Goal: Information Seeking & Learning: Learn about a topic

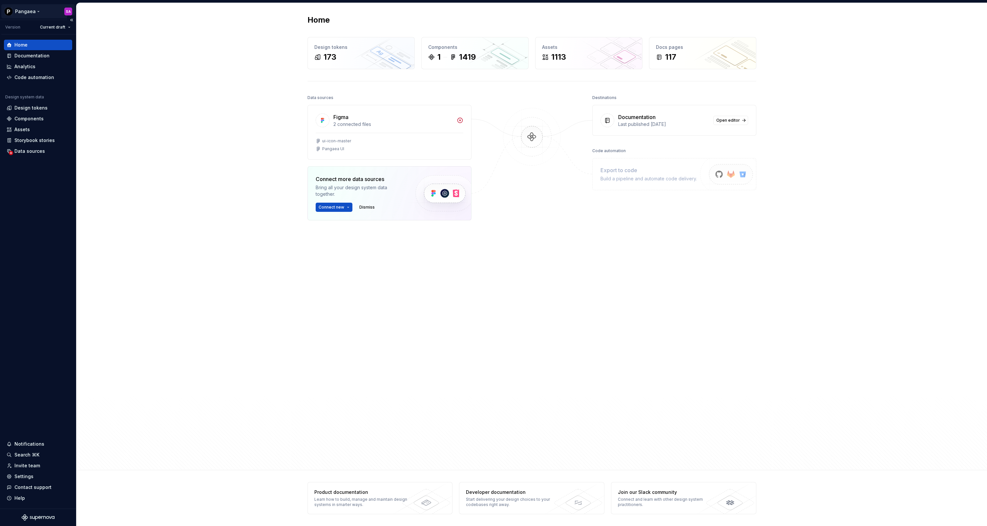
click at [31, 12] on html "Pangaea SA Version Current draft Home Documentation Analytics Code automation D…" at bounding box center [493, 263] width 987 height 526
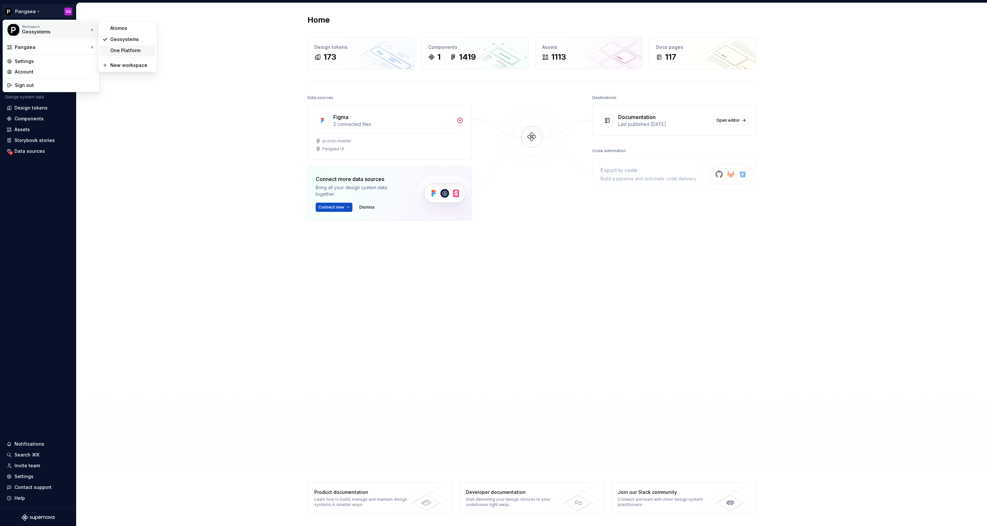
click at [124, 52] on div "One Platform" at bounding box center [131, 50] width 43 height 7
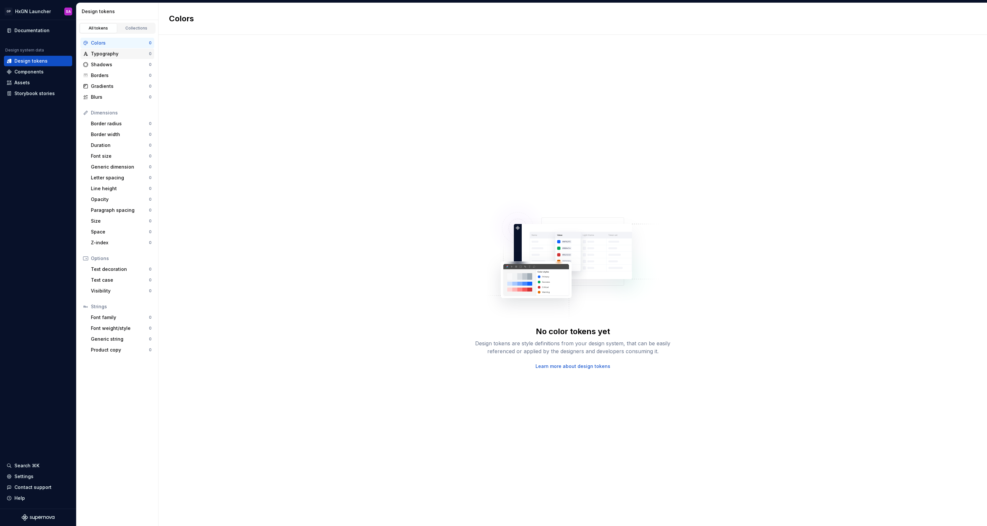
click at [113, 53] on div "Typography" at bounding box center [120, 54] width 58 height 7
click at [45, 10] on html "OP HxGN Launcher SA Documentation Design system data Design tokens Components A…" at bounding box center [493, 263] width 987 height 526
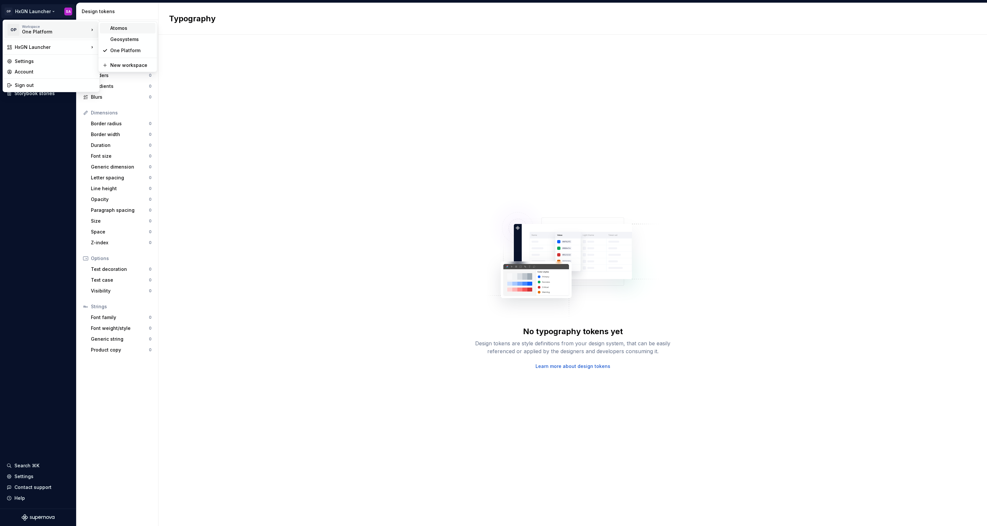
click at [120, 29] on div "Atomos" at bounding box center [131, 28] width 43 height 7
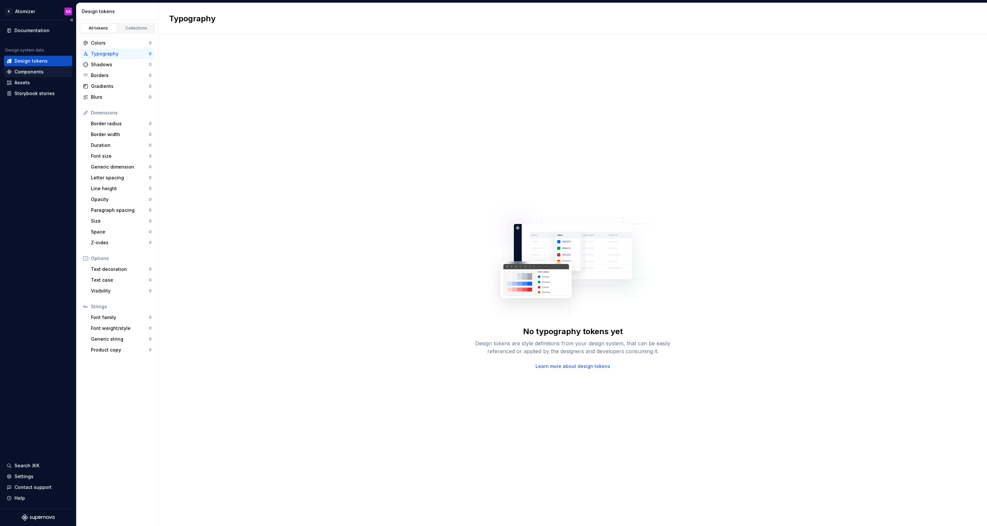
click at [29, 70] on div "Components" at bounding box center [28, 72] width 29 height 7
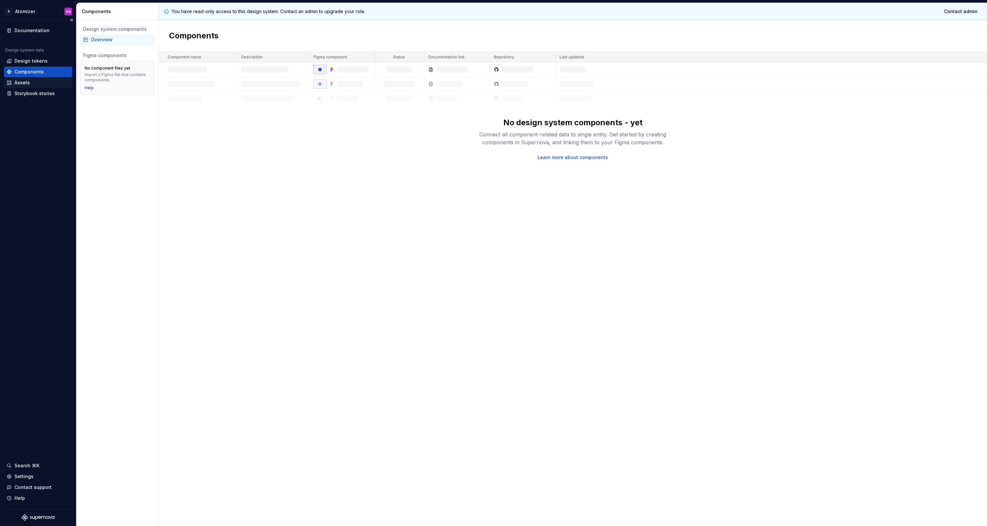
click at [25, 80] on div "Assets" at bounding box center [21, 82] width 15 height 7
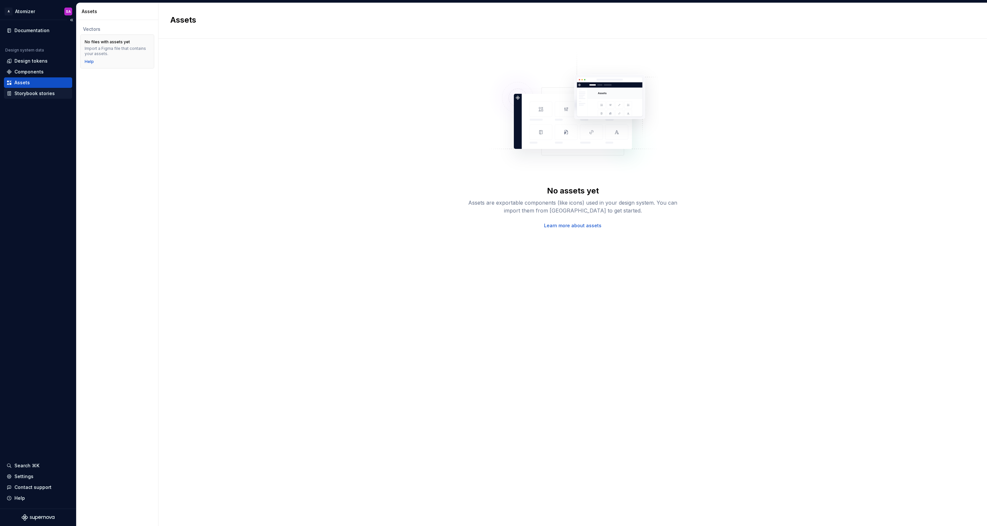
click at [30, 96] on div "Storybook stories" at bounding box center [34, 93] width 40 height 7
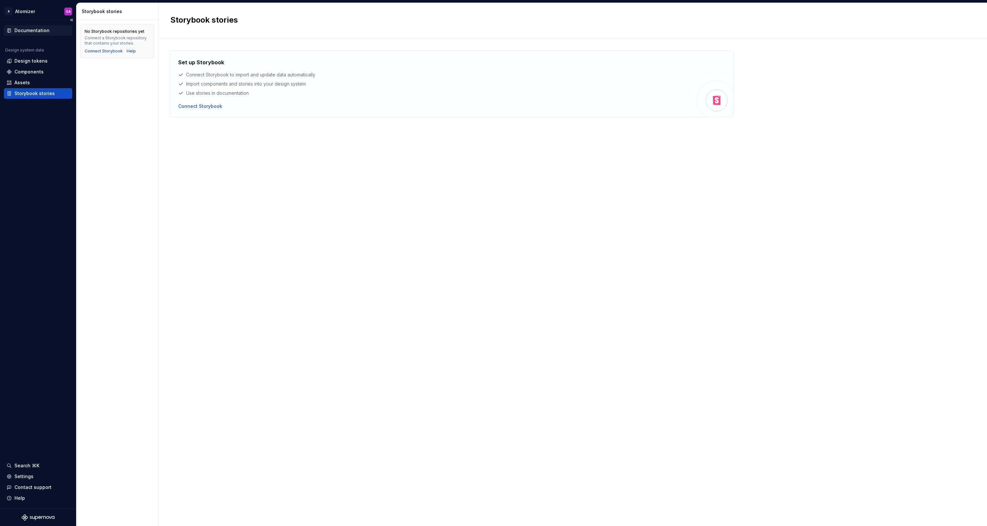
click at [32, 32] on div "Documentation" at bounding box center [31, 30] width 35 height 7
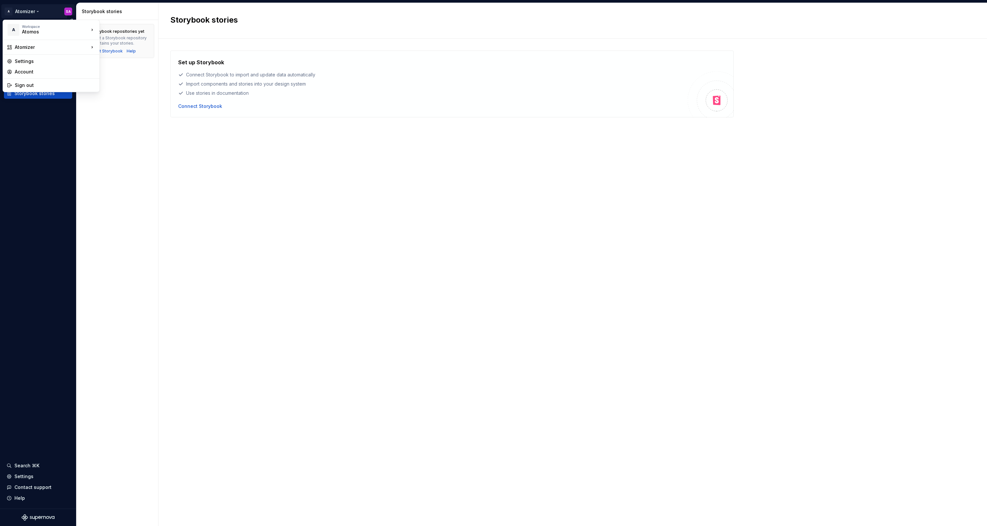
click at [35, 11] on html "A Atomizer SA Documentation Design system data Design tokens Components Assets …" at bounding box center [493, 263] width 987 height 526
click at [132, 69] on div "Atomix" at bounding box center [138, 70] width 57 height 7
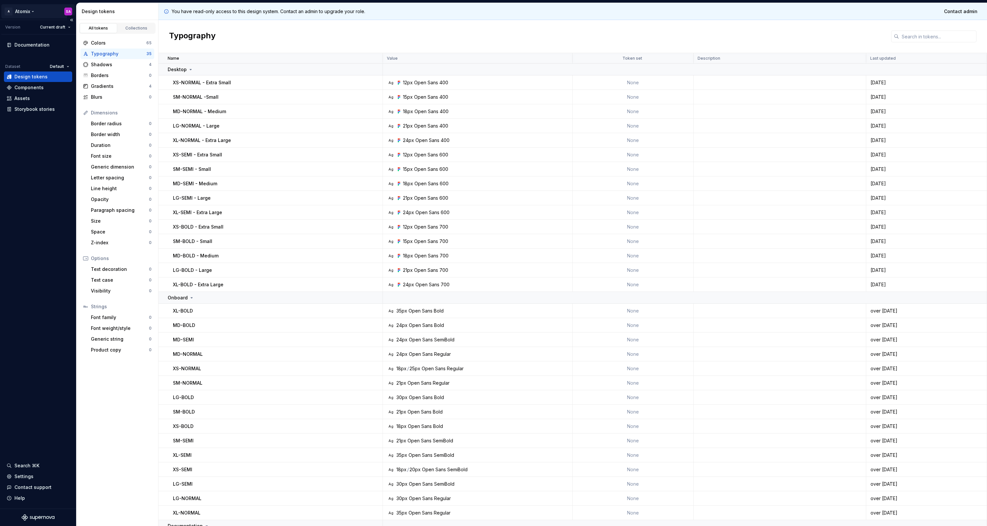
click at [37, 11] on html "A Atomix SA Version Current draft Documentation Dataset Default Design tokens C…" at bounding box center [493, 263] width 987 height 526
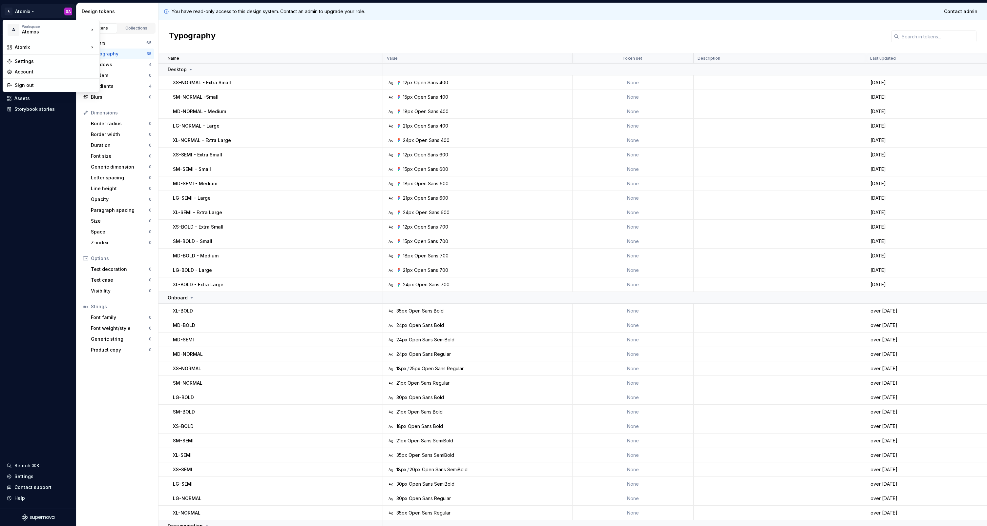
click at [37, 11] on html "A Atomix SA Version Current draft Documentation Dataset Default Design tokens C…" at bounding box center [493, 263] width 987 height 526
click at [29, 10] on html "A Atomix SA Version Current draft Documentation Dataset Default Design tokens C…" at bounding box center [493, 263] width 987 height 526
click at [120, 39] on div "Geosystems" at bounding box center [131, 39] width 43 height 7
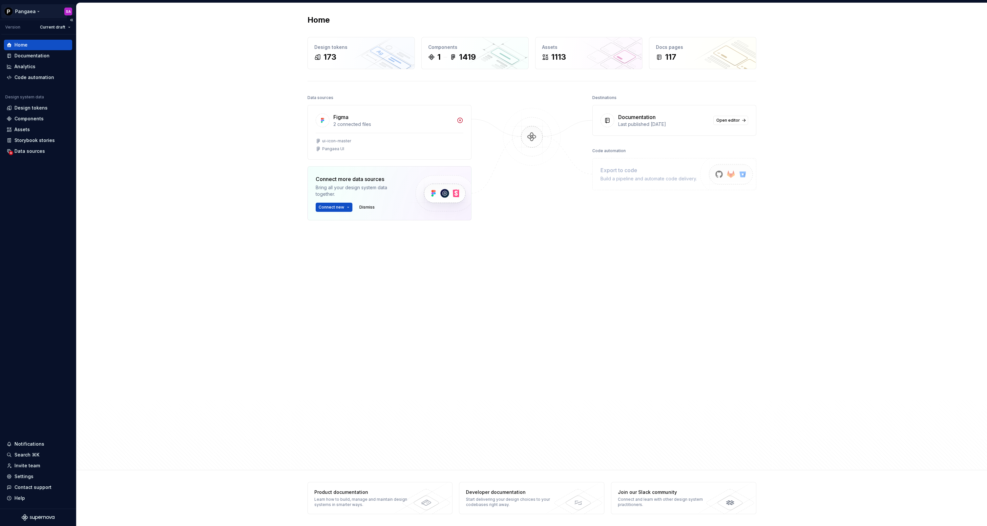
click at [37, 12] on html "Pangaea SA Version Current draft Home Documentation Analytics Code automation D…" at bounding box center [493, 263] width 987 height 526
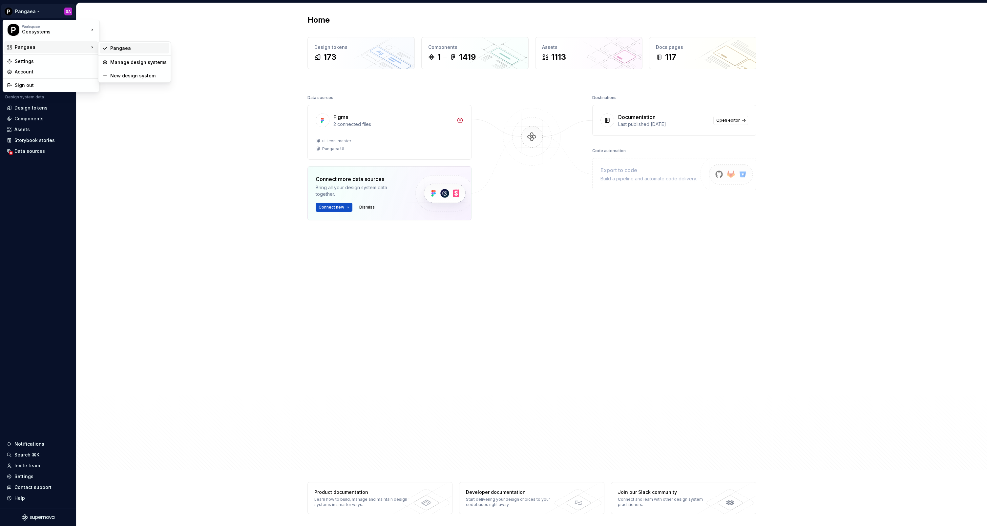
click at [122, 51] on div "Pangaea" at bounding box center [138, 48] width 56 height 7
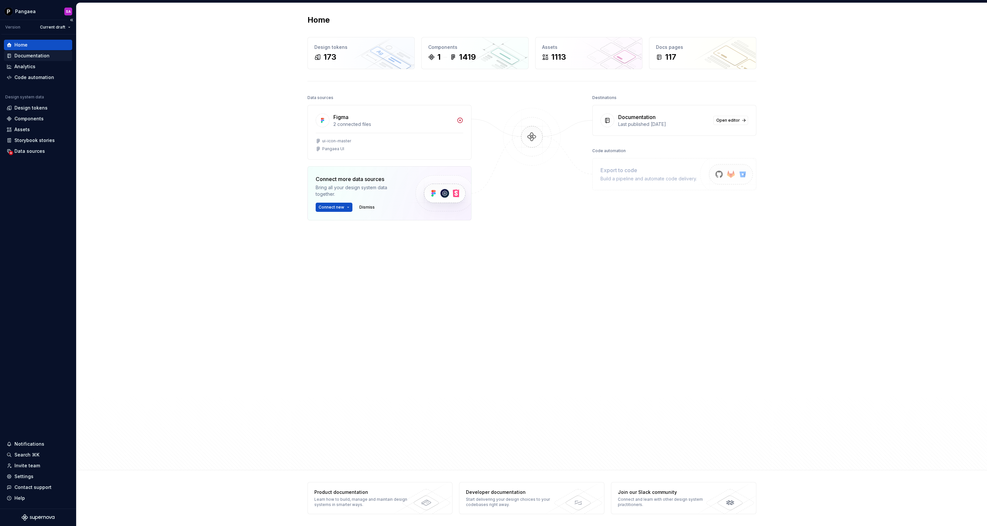
click at [38, 57] on div "Documentation" at bounding box center [31, 55] width 35 height 7
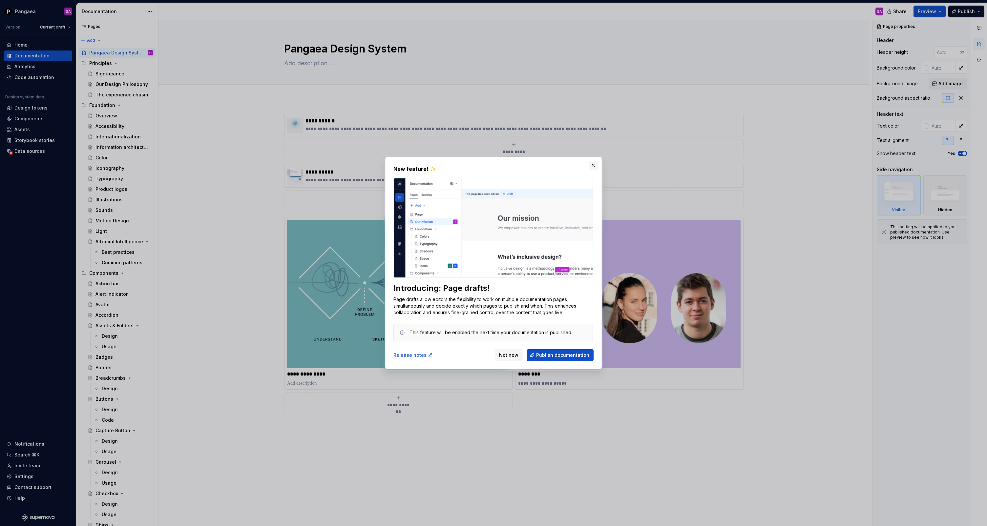
click at [592, 166] on button "button" at bounding box center [593, 165] width 9 height 9
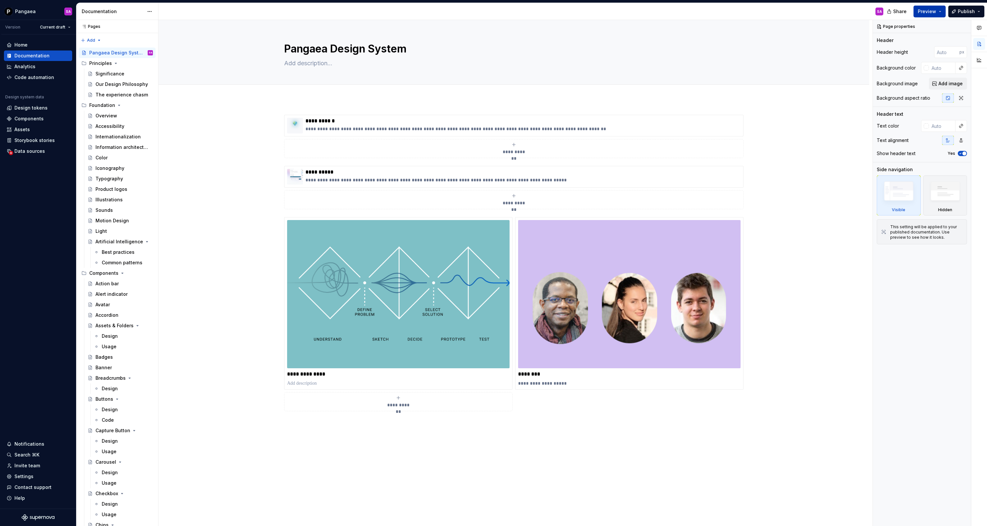
click at [935, 12] on span "Preview" at bounding box center [927, 11] width 18 height 7
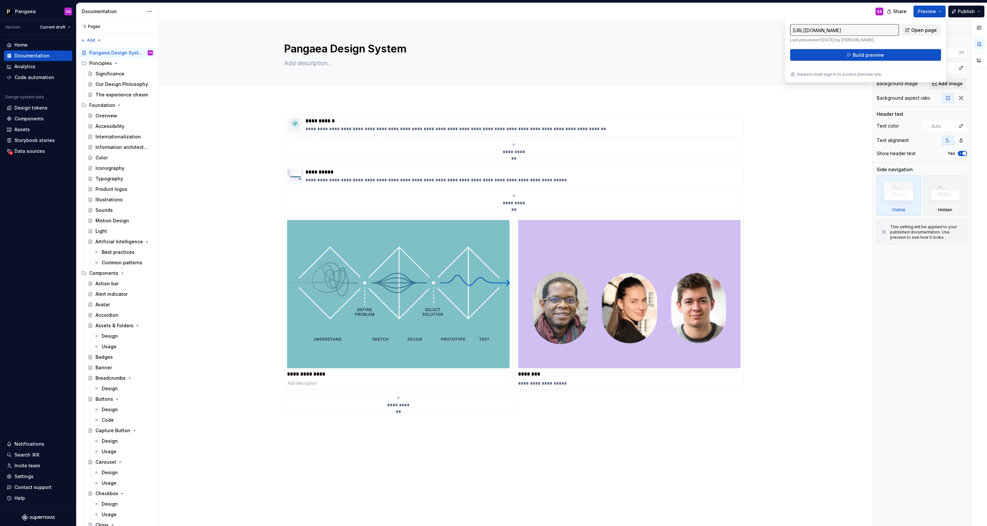
click at [914, 30] on span "Open page" at bounding box center [924, 30] width 26 height 7
click at [25, 46] on div "Home" at bounding box center [20, 45] width 13 height 7
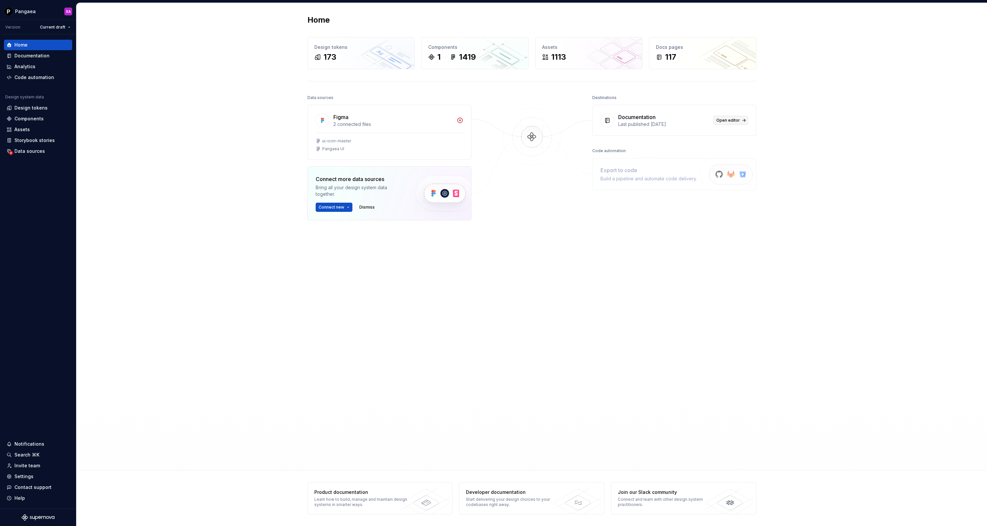
click at [724, 121] on span "Open editor" at bounding box center [728, 120] width 24 height 5
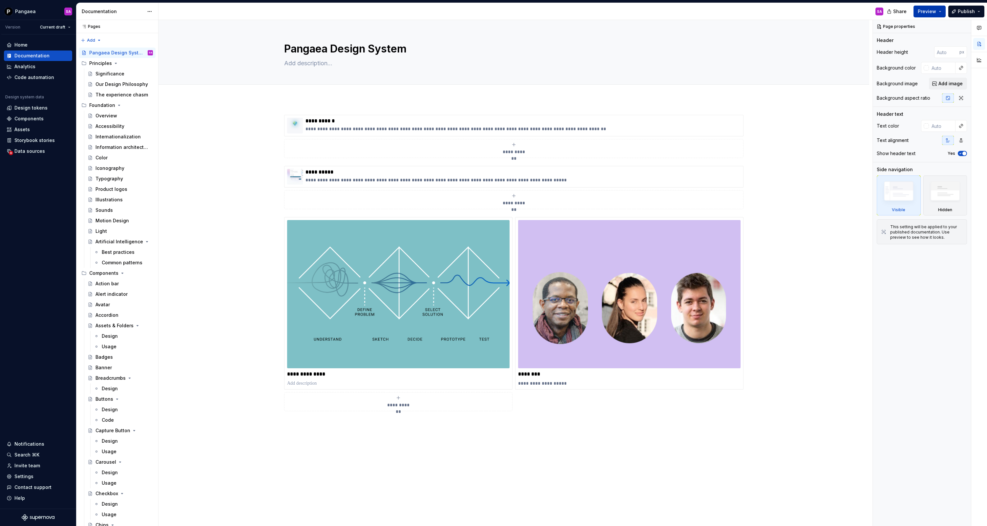
click at [940, 12] on button "Preview" at bounding box center [929, 12] width 32 height 12
click at [919, 30] on span "Open page" at bounding box center [924, 30] width 26 height 7
click at [866, 55] on span "Build preview" at bounding box center [868, 55] width 31 height 7
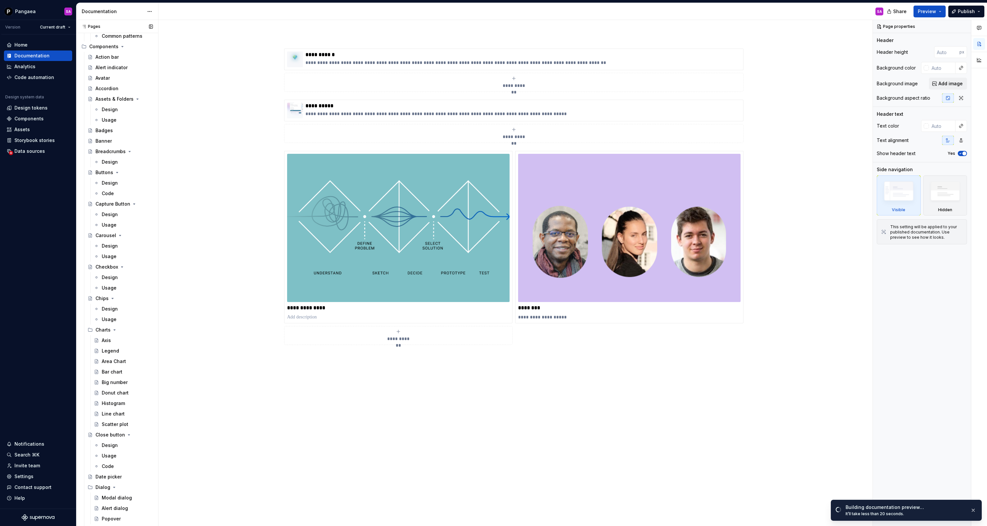
scroll to position [240, 0]
click at [923, 10] on span "Preview" at bounding box center [927, 11] width 18 height 7
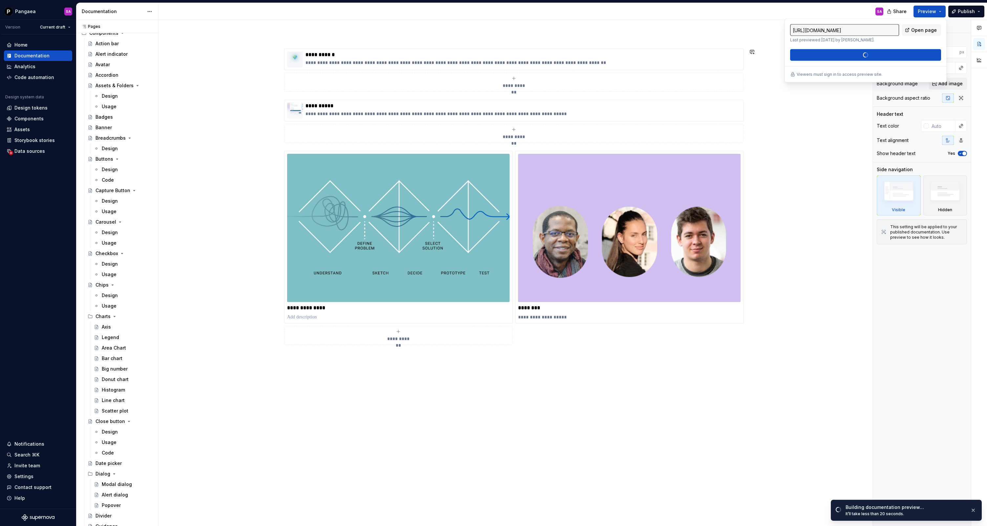
type textarea "*"
type input "[URL][DOMAIN_NAME]"
click at [865, 56] on span "Build preview" at bounding box center [868, 55] width 31 height 7
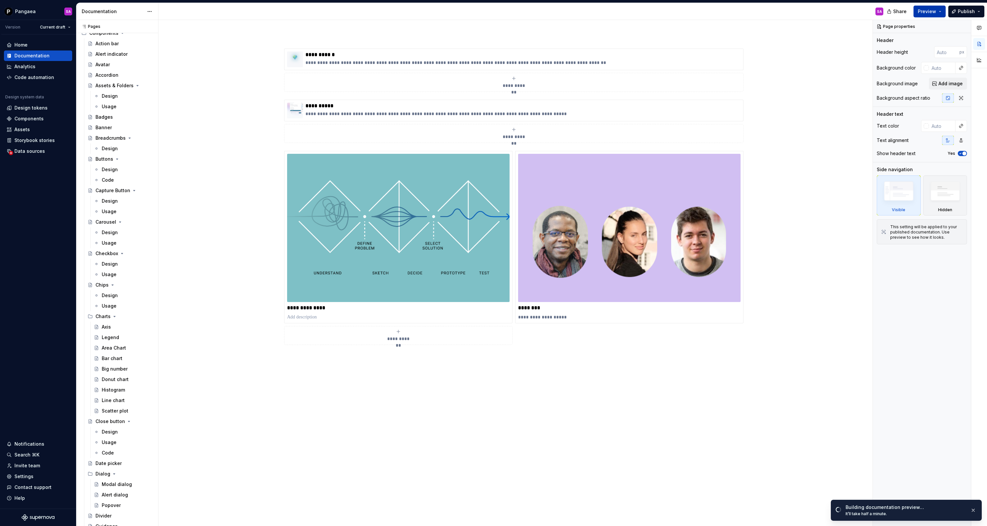
click at [932, 10] on span "Preview" at bounding box center [927, 11] width 18 height 7
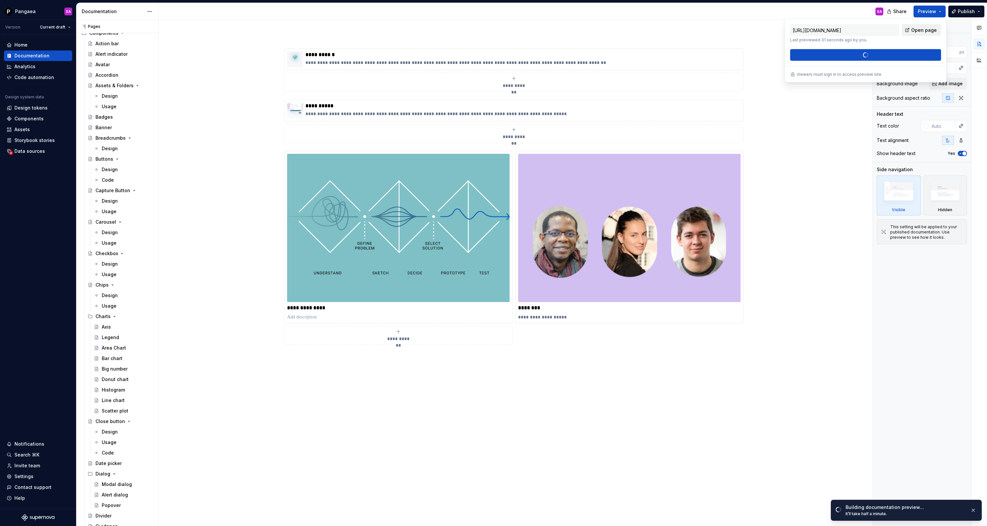
click at [922, 31] on span "Open page" at bounding box center [924, 30] width 26 height 7
type textarea "*"
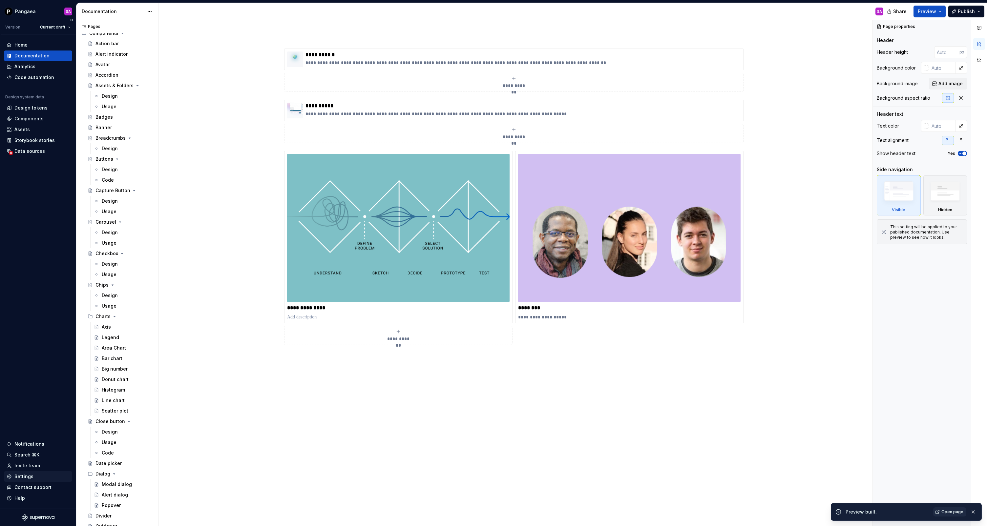
click at [26, 477] on div "Settings" at bounding box center [23, 476] width 19 height 7
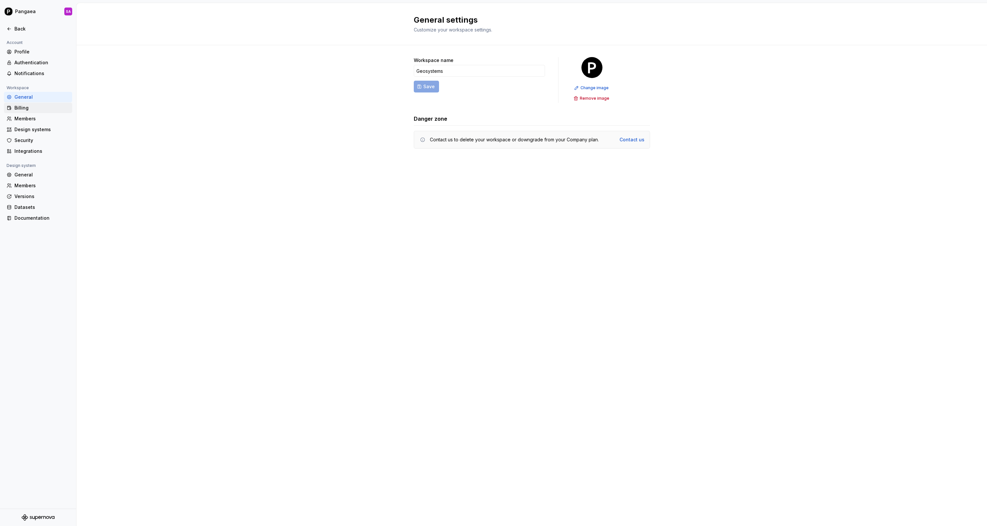
click at [26, 108] on div "Billing" at bounding box center [41, 108] width 55 height 7
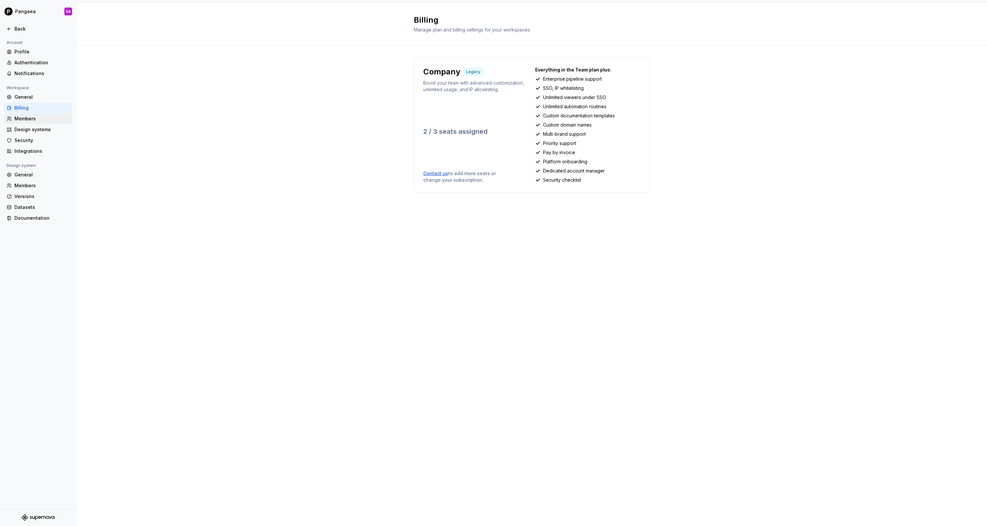
click at [21, 118] on div "Members" at bounding box center [41, 118] width 55 height 7
